Goal: Navigation & Orientation: Find specific page/section

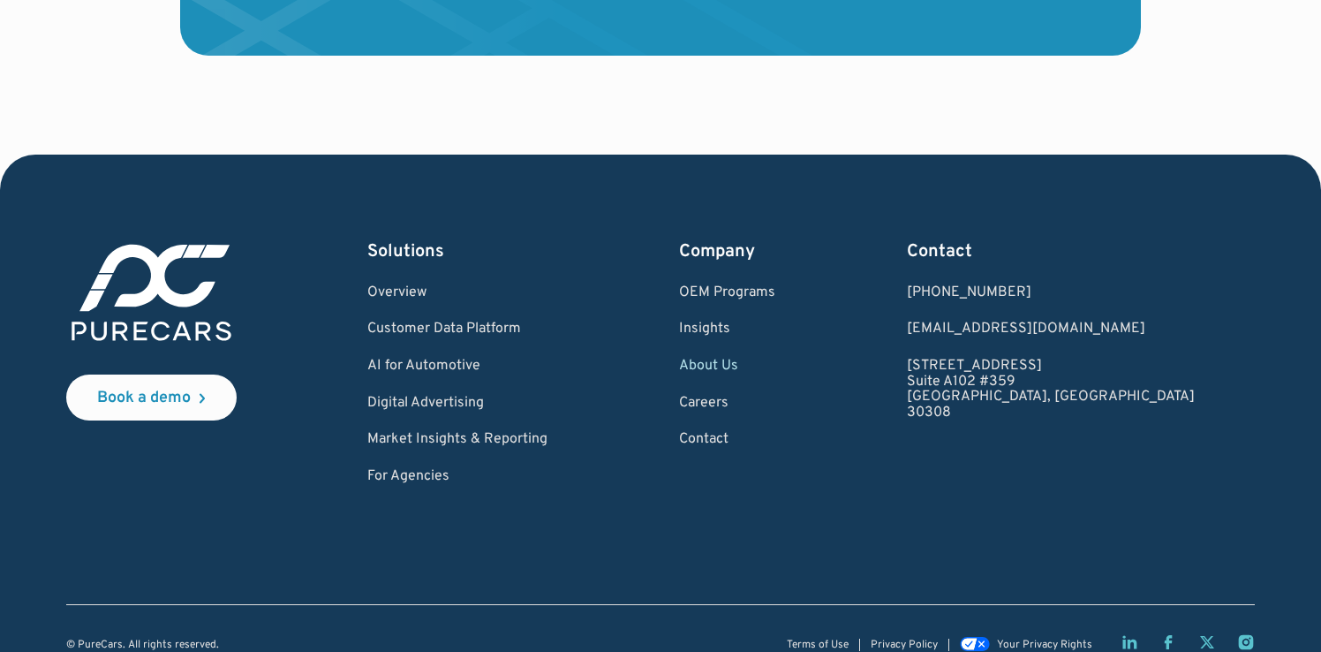
scroll to position [5177, 0]
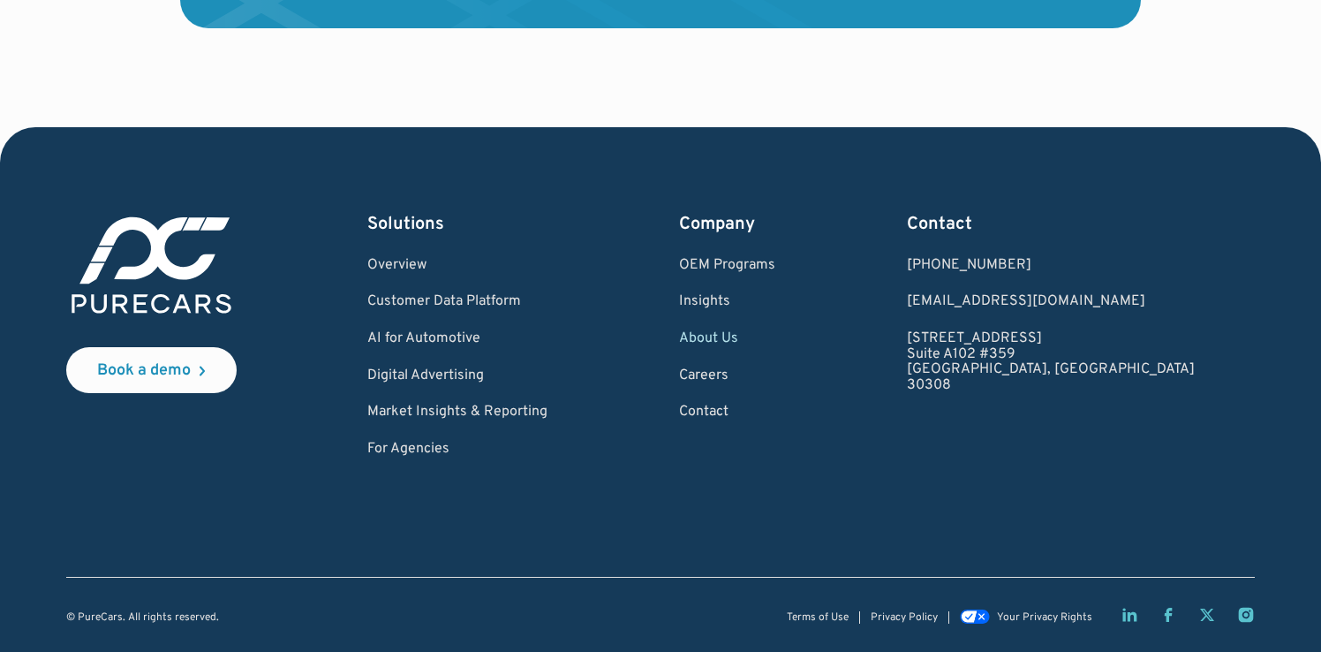
click at [775, 335] on link "About Us" at bounding box center [727, 339] width 96 height 16
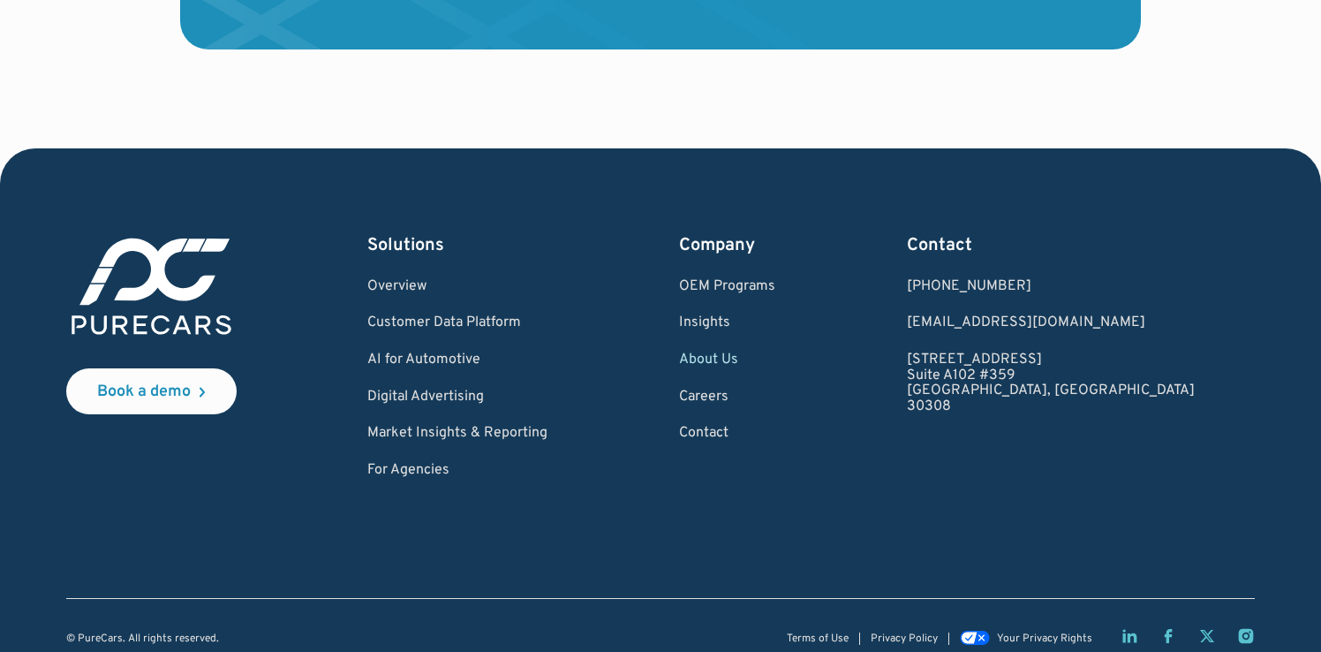
scroll to position [5158, 0]
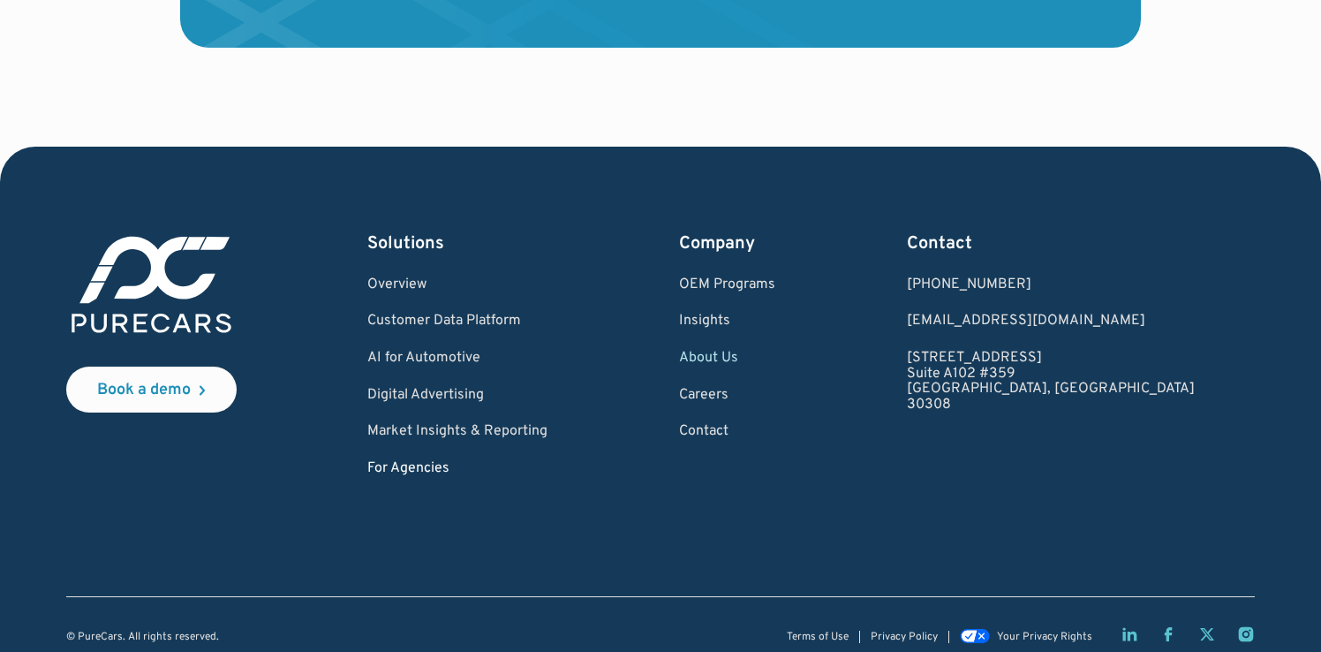
click at [441, 463] on link "For Agencies" at bounding box center [457, 469] width 180 height 16
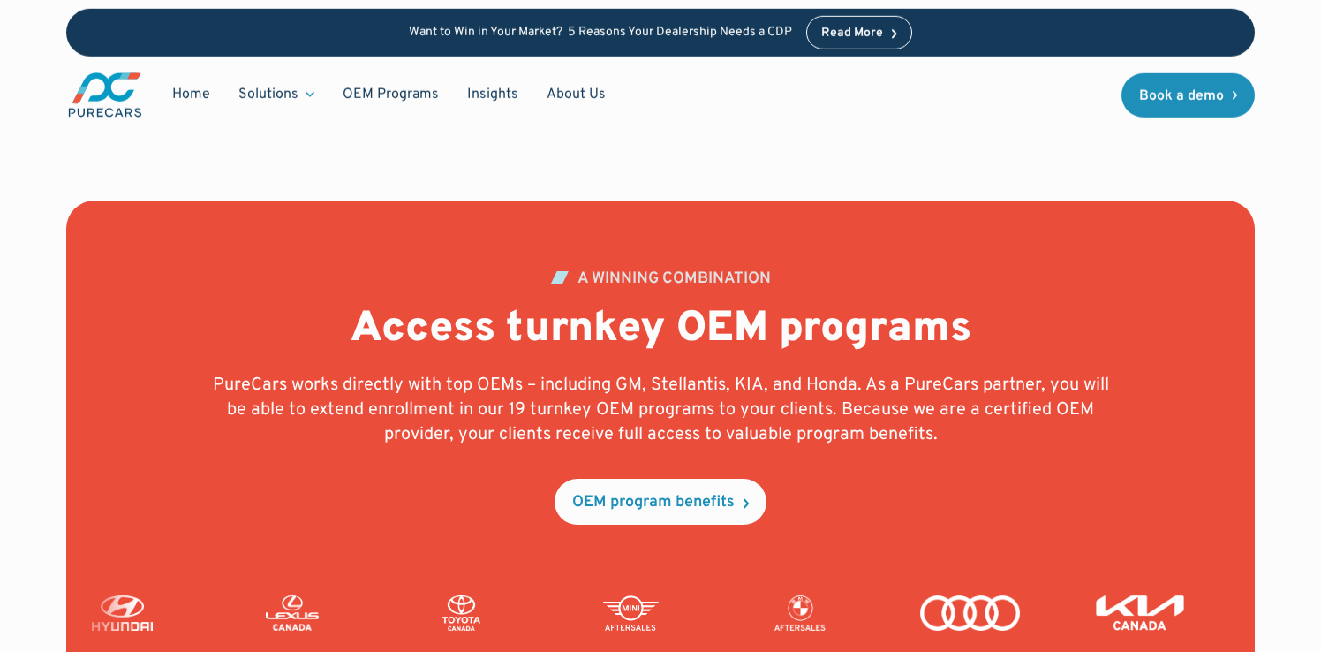
scroll to position [3838, 0]
